Goal: Information Seeking & Learning: Learn about a topic

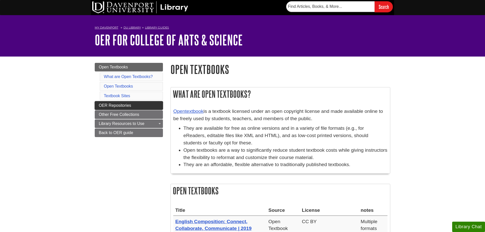
click at [113, 105] on span "OER Repositories" at bounding box center [115, 105] width 32 height 4
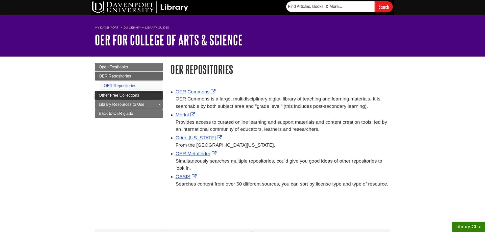
click at [101, 95] on span "Other Free Collections" at bounding box center [119, 95] width 40 height 4
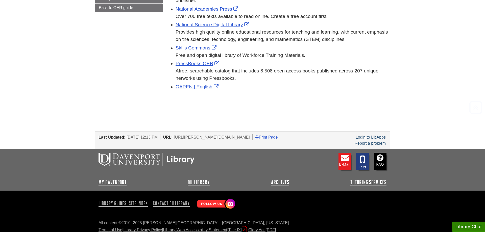
scroll to position [110, 0]
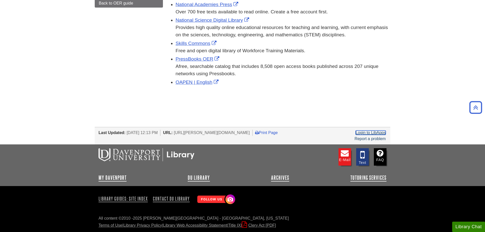
click at [376, 133] on link "Login to LibApps" at bounding box center [371, 133] width 30 height 4
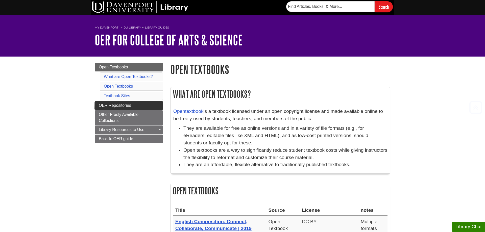
click at [122, 106] on span "OER Repositories" at bounding box center [115, 105] width 32 height 4
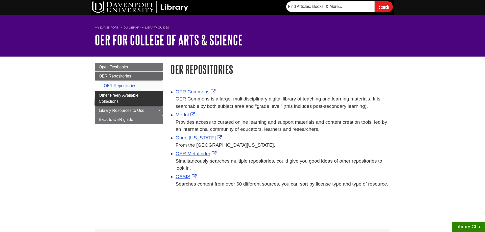
click at [134, 100] on link "Other Freely Available Collections" at bounding box center [129, 98] width 68 height 15
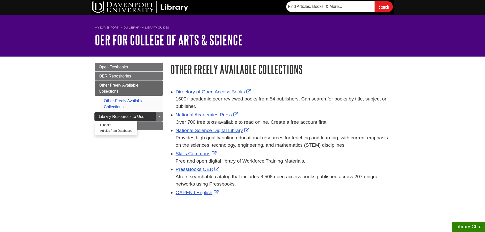
click at [97, 115] on link "Library Resources to Use" at bounding box center [129, 116] width 68 height 9
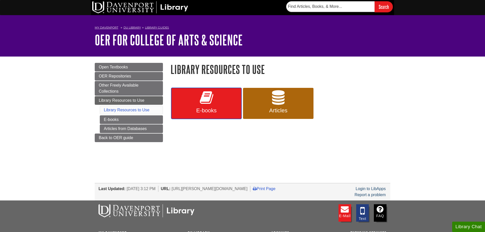
click at [210, 101] on icon at bounding box center [206, 97] width 13 height 15
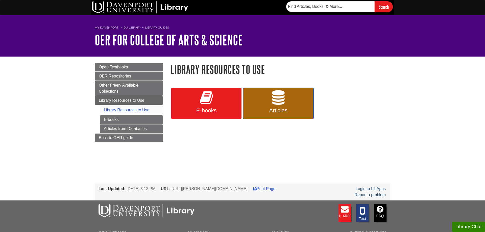
click at [253, 106] on link "Articles" at bounding box center [278, 103] width 70 height 31
click at [257, 25] on nav "My [PERSON_NAME][GEOGRAPHIC_DATA] Library Guides Open Educational Resources OER…" at bounding box center [243, 28] width 296 height 8
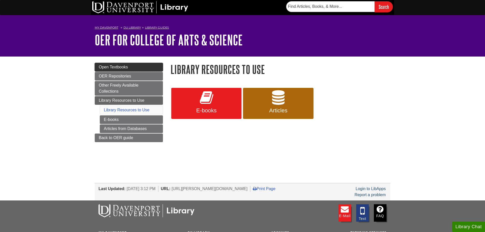
click at [127, 63] on link "Open Textbooks" at bounding box center [129, 67] width 68 height 9
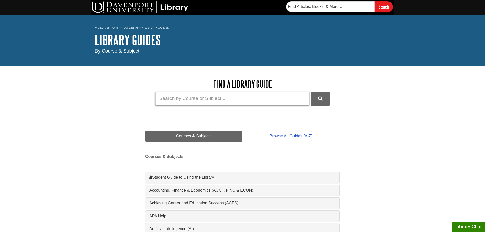
click at [249, 97] on input "Guide Search Terms" at bounding box center [232, 98] width 154 height 13
type input "faculty guide"
click at [311, 92] on button "DU Library Guides Search" at bounding box center [320, 99] width 19 height 14
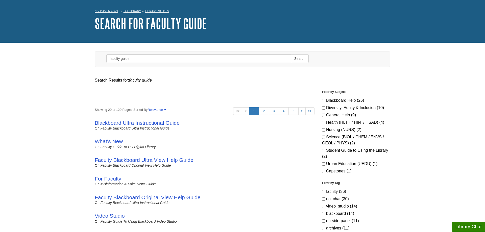
scroll to position [26, 0]
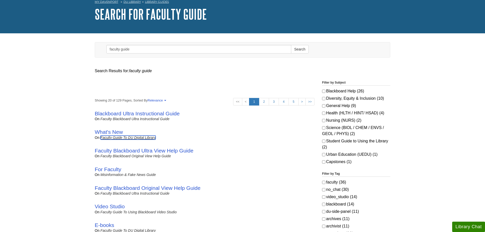
click at [114, 136] on link "Faculty Guide to DU Digital Library" at bounding box center [128, 138] width 55 height 4
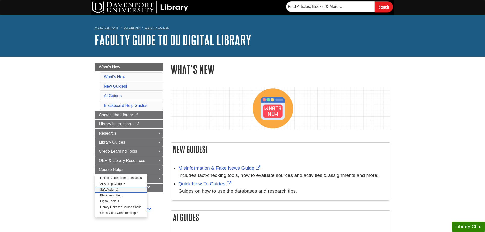
click at [104, 189] on link "SafeAssign This link opens in a new window" at bounding box center [121, 190] width 52 height 6
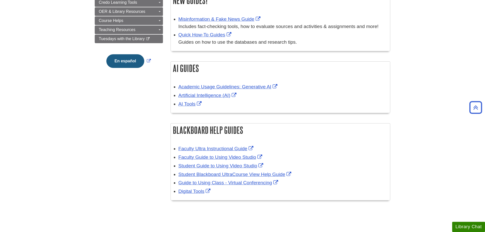
scroll to position [180, 0]
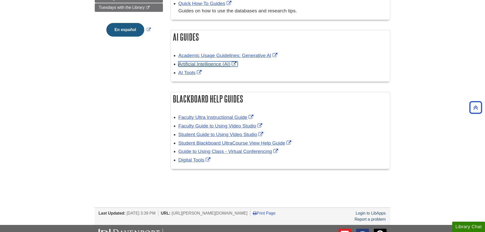
click at [214, 63] on link "Artificial Intelligence (AI)" at bounding box center [207, 63] width 59 height 5
click at [438, 111] on body "Skip to Main Content Search My Davenport DU Library Library Guides Faculty Guid…" at bounding box center [242, 67] width 485 height 494
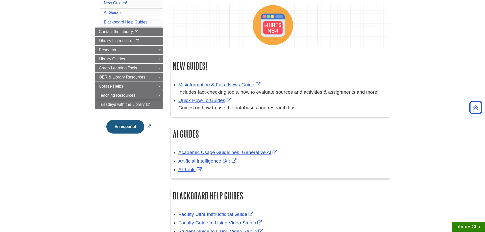
scroll to position [52, 0]
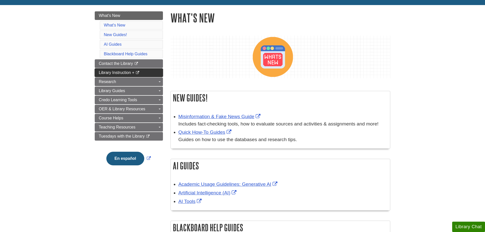
click at [102, 73] on span "Library Instruction +" at bounding box center [117, 73] width 36 height 4
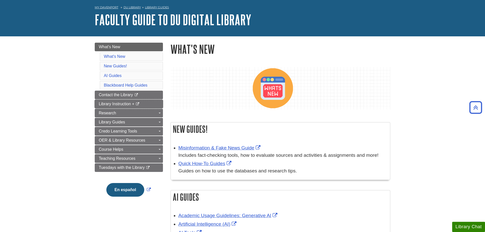
scroll to position [0, 0]
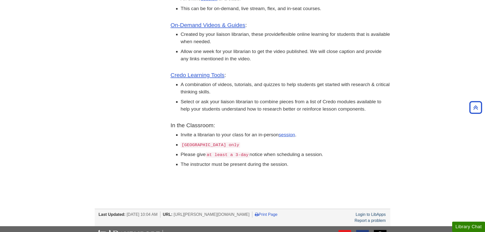
scroll to position [129, 0]
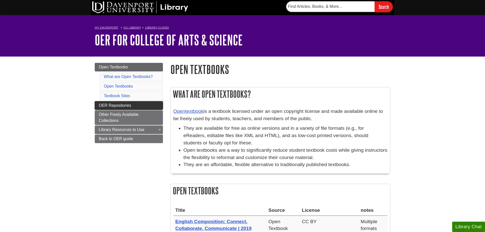
click at [145, 108] on link "OER Repositories" at bounding box center [129, 105] width 68 height 9
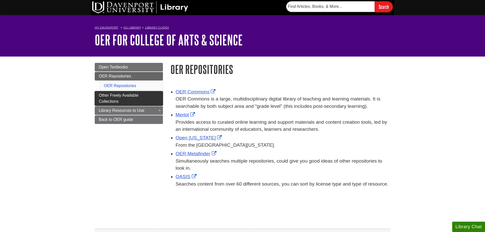
click at [101, 97] on span "Other Freely Available Collections" at bounding box center [119, 98] width 40 height 10
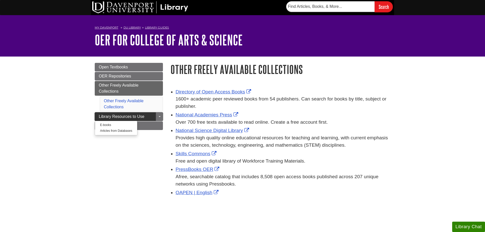
click at [103, 118] on span "Library Resources to Use" at bounding box center [122, 116] width 46 height 4
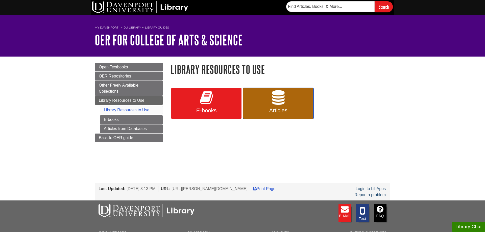
click at [243, 103] on link "Articles" at bounding box center [278, 103] width 70 height 31
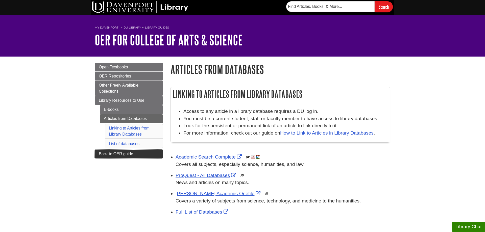
click at [102, 158] on link "Back to OER guide" at bounding box center [129, 154] width 68 height 9
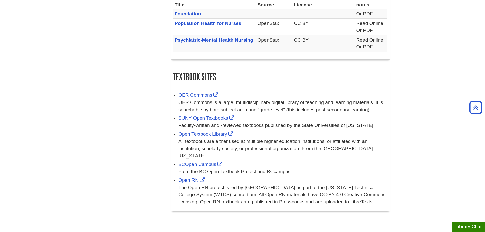
scroll to position [536, 0]
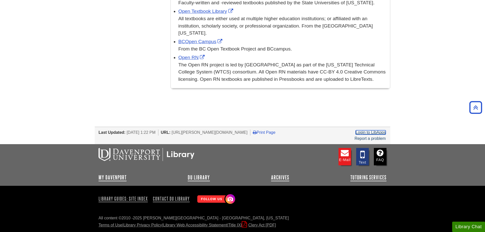
click at [372, 132] on link "Login to LibApps" at bounding box center [371, 132] width 30 height 4
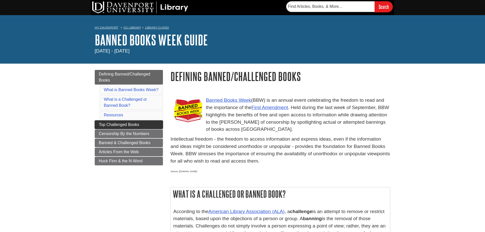
click at [145, 124] on link "Top Challenged Books" at bounding box center [129, 125] width 68 height 9
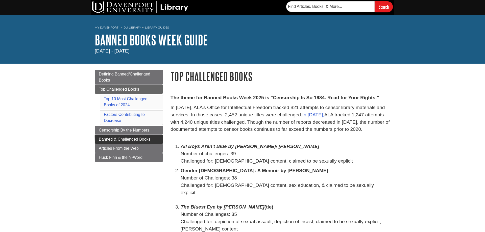
click at [99, 140] on span "Banned & Challenged Books" at bounding box center [125, 139] width 52 height 4
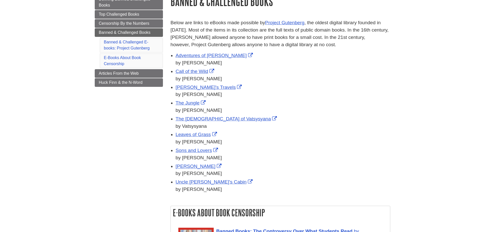
scroll to position [77, 0]
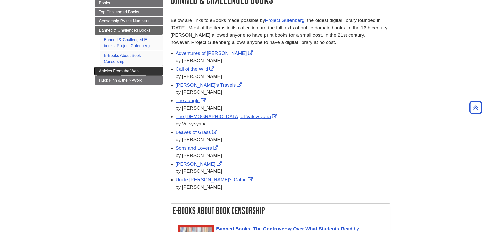
click at [110, 72] on span "Articles From the Web" at bounding box center [119, 71] width 40 height 4
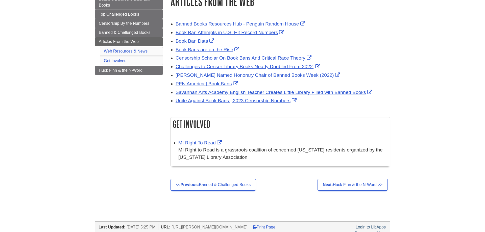
scroll to position [77, 0]
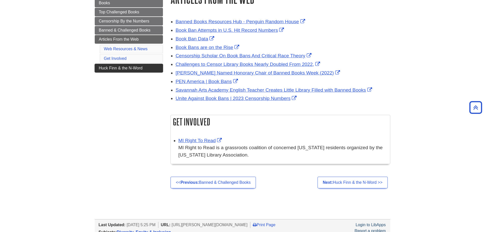
click at [102, 69] on span "Huck Finn & the N-Word" at bounding box center [121, 68] width 44 height 4
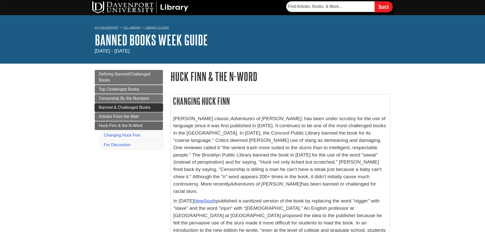
click at [100, 107] on span "Banned & Challenged Books" at bounding box center [125, 107] width 52 height 4
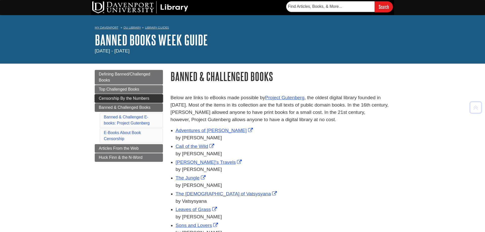
click at [98, 101] on link "Censorship By the Numbers" at bounding box center [129, 98] width 68 height 9
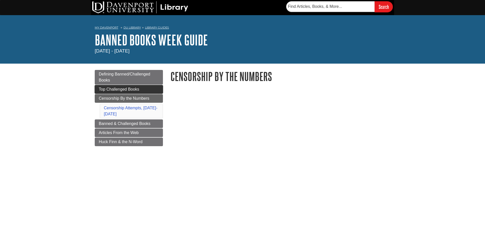
click at [97, 88] on link "Top Challenged Books" at bounding box center [129, 89] width 68 height 9
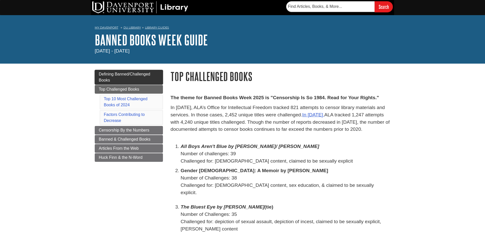
click at [153, 74] on link "Defining Banned/Challenged Books" at bounding box center [129, 77] width 68 height 15
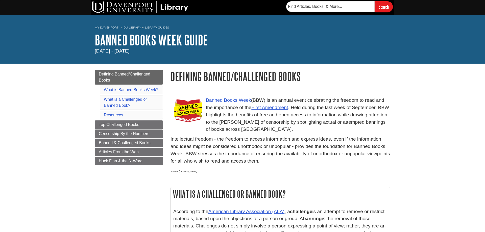
scroll to position [26, 0]
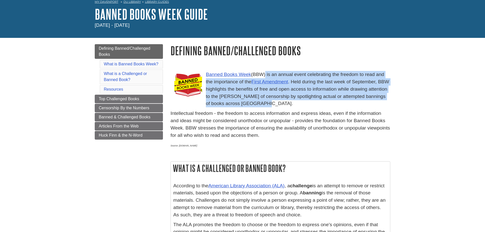
drag, startPoint x: 266, startPoint y: 74, endPoint x: 378, endPoint y: 102, distance: 115.5
click at [378, 102] on p "Banned Books Week (BBW) is an annual event celebrating the freedom to read and …" at bounding box center [281, 89] width 220 height 36
copy p ") is an annual event celebrating the freedom to read and the importance of the …"
